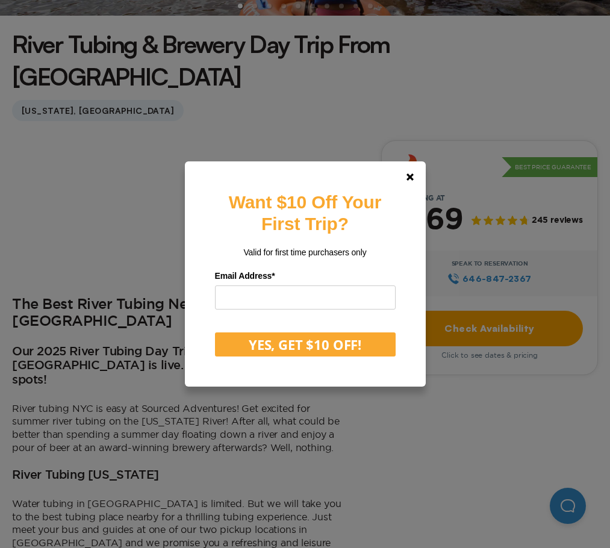
scroll to position [120, 0]
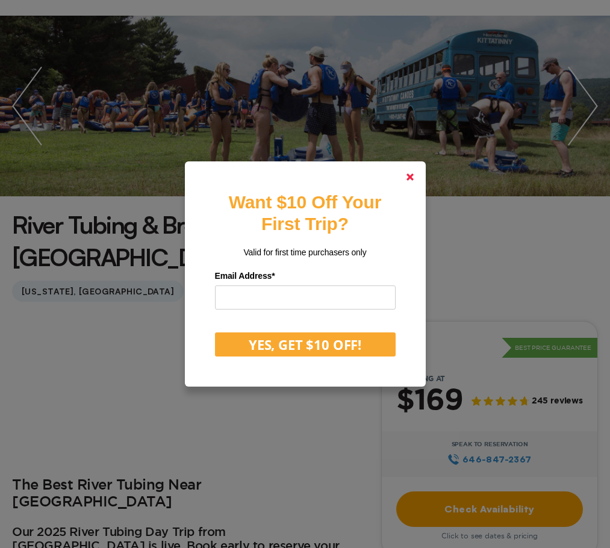
click at [414, 175] on icon at bounding box center [410, 176] width 7 height 7
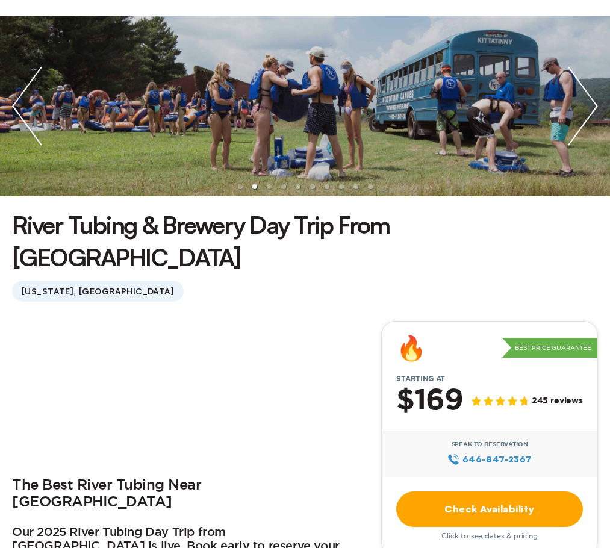
click at [588, 102] on img "next slide / item" at bounding box center [583, 106] width 54 height 181
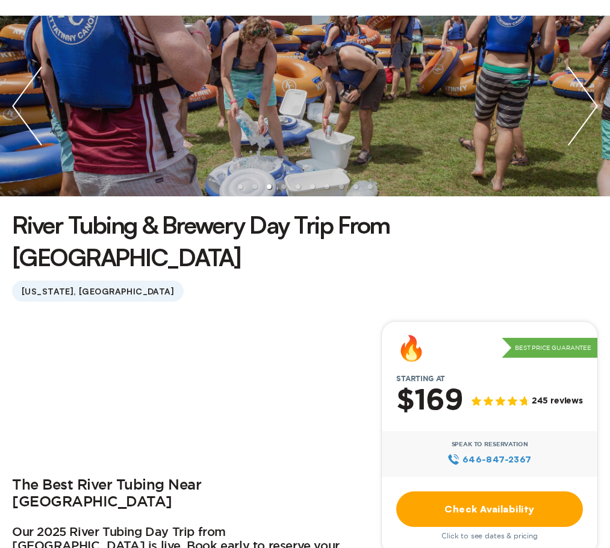
click at [588, 102] on img "next slide / item" at bounding box center [583, 106] width 54 height 181
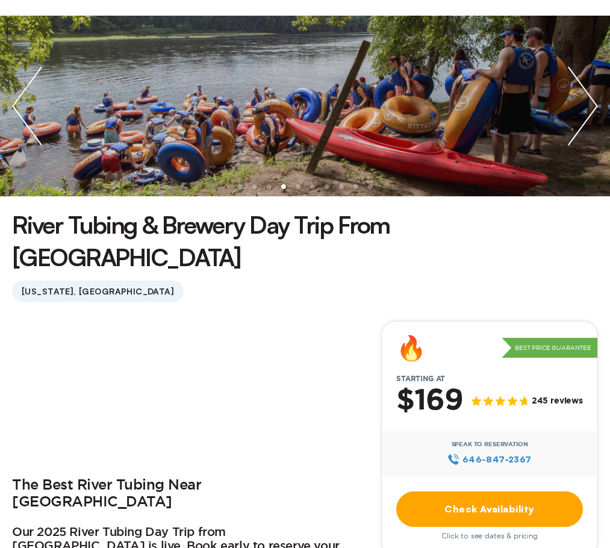
click at [588, 102] on img "next slide / item" at bounding box center [583, 106] width 54 height 181
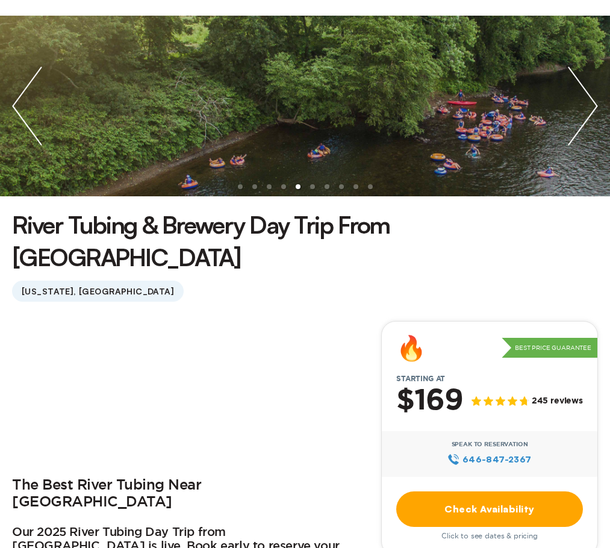
click at [588, 102] on img "next slide / item" at bounding box center [583, 106] width 54 height 181
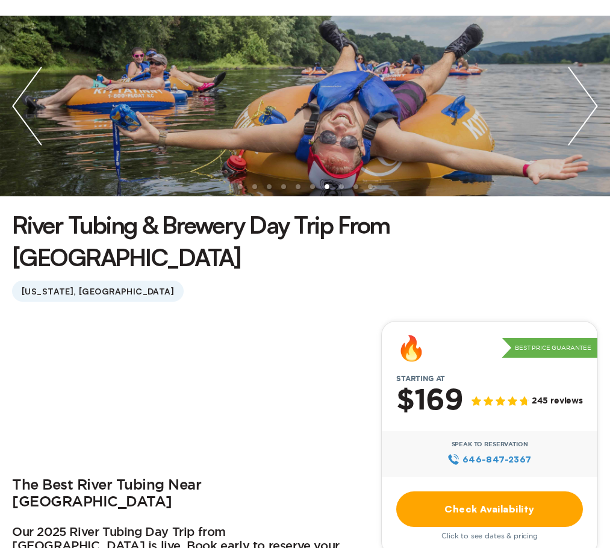
click at [588, 102] on img "next slide / item" at bounding box center [583, 106] width 54 height 181
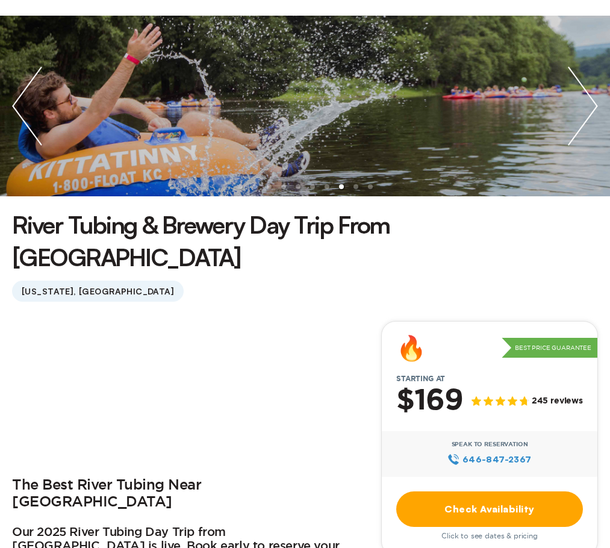
click at [588, 102] on img "next slide / item" at bounding box center [583, 106] width 54 height 181
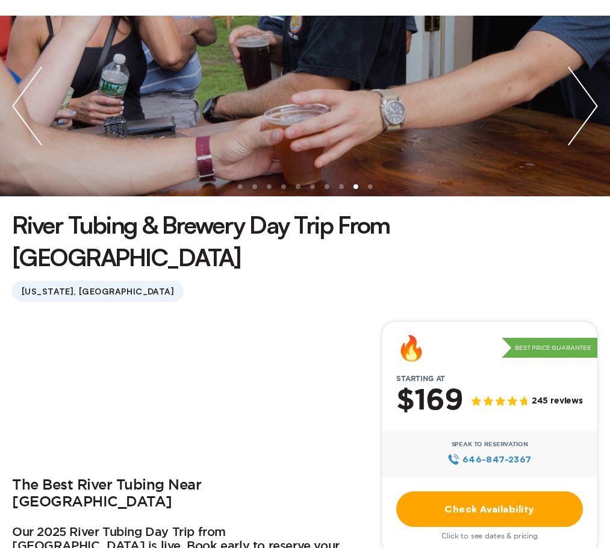
click at [588, 102] on img "next slide / item" at bounding box center [583, 106] width 54 height 181
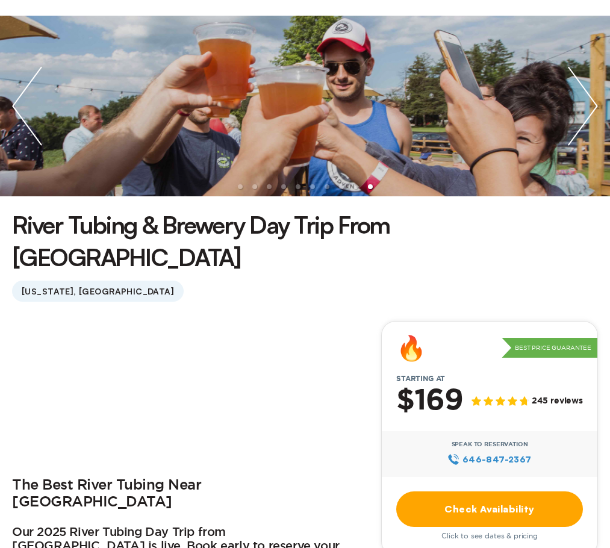
click at [588, 102] on img "next slide / item" at bounding box center [583, 106] width 54 height 181
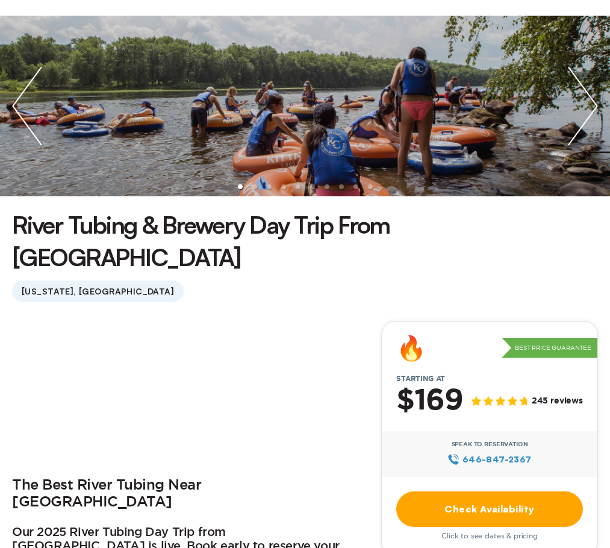
click at [588, 102] on img "next slide / item" at bounding box center [583, 106] width 54 height 181
